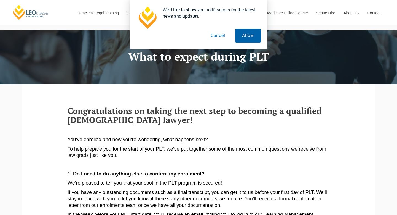
click at [251, 34] on button "Allow" at bounding box center [248, 36] width 26 height 14
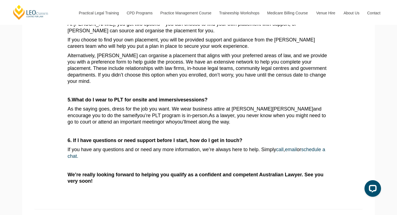
scroll to position [376, 0]
drag, startPoint x: 149, startPoint y: 98, endPoint x: 172, endPoint y: 99, distance: 23.2
click at [172, 106] on span "As the saying goes, dress for the job you want. We wear business attire at [PER…" at bounding box center [170, 109] width 205 height 6
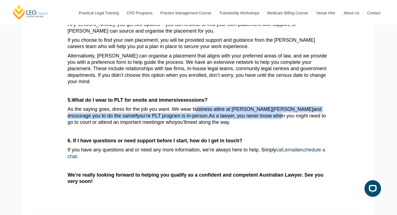
drag, startPoint x: 189, startPoint y: 97, endPoint x: 203, endPoint y: 103, distance: 14.9
click at [203, 106] on span "As the saying goes, dress for the job you want. We wear business attire at [PER…" at bounding box center [197, 115] width 258 height 18
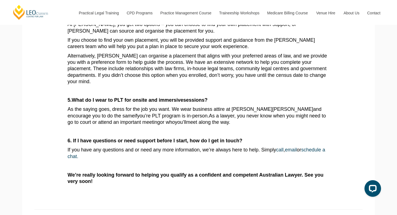
click at [178, 109] on p "As the saying goes, dress for the job you want. We wear business attire at [PER…" at bounding box center [199, 115] width 262 height 19
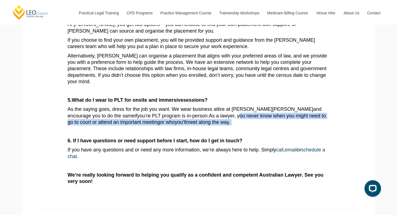
drag, startPoint x: 162, startPoint y: 103, endPoint x: 177, endPoint y: 108, distance: 15.3
click at [177, 108] on p "As the saying goes, dress for the job you want. We wear business attire at [PER…" at bounding box center [199, 115] width 262 height 19
click at [177, 109] on p "As the saying goes, dress for the job you want. We wear business attire at [PER…" at bounding box center [199, 115] width 262 height 19
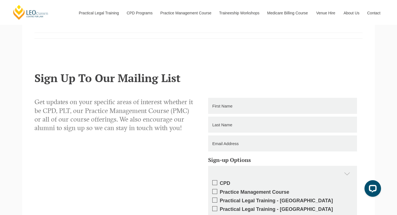
scroll to position [556, 0]
